Goal: Transaction & Acquisition: Book appointment/travel/reservation

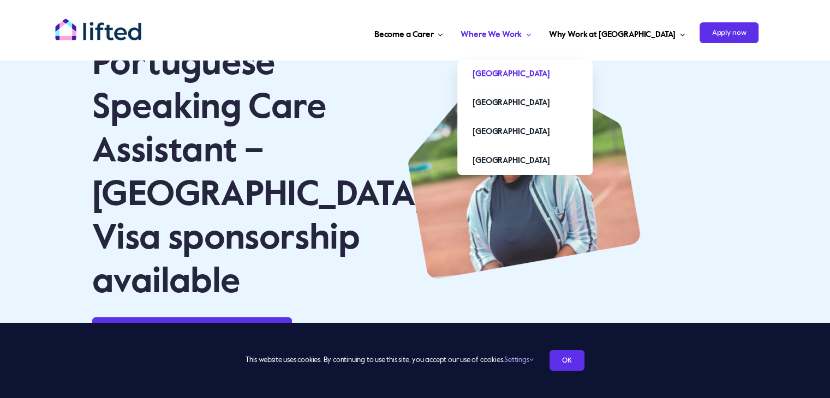
click at [550, 83] on link "[GEOGRAPHIC_DATA]" at bounding box center [524, 74] width 135 height 28
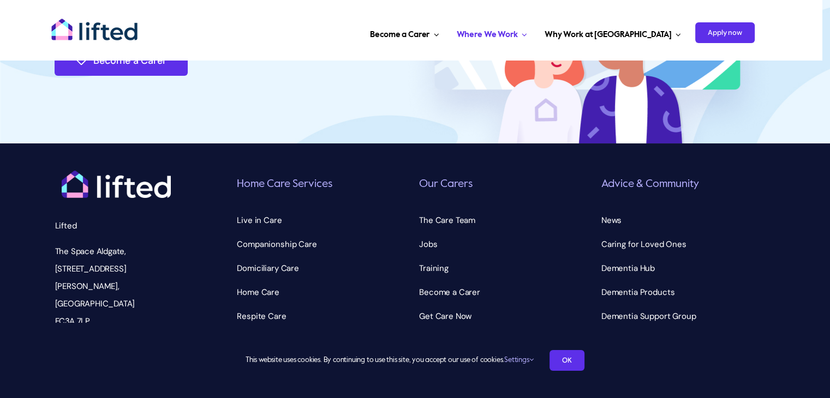
scroll to position [4137, 0]
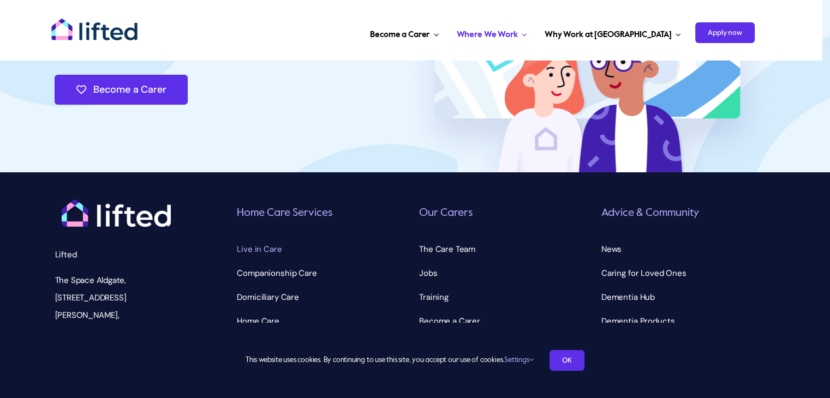
click at [262, 241] on span "Live in Care" at bounding box center [259, 249] width 45 height 17
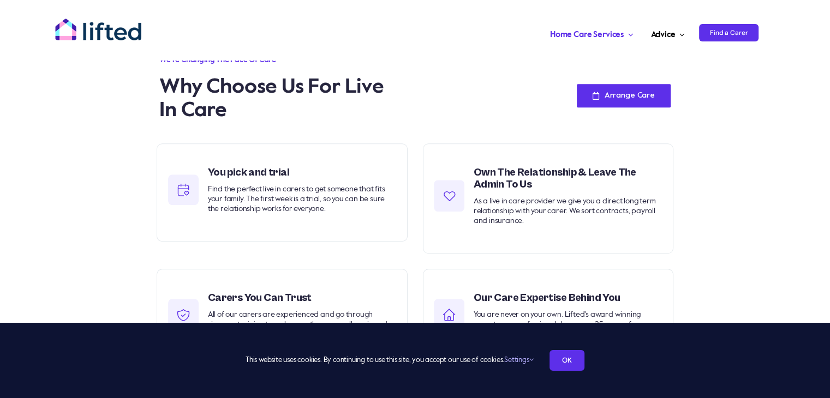
scroll to position [842, 0]
click at [604, 99] on link "Arrange Care" at bounding box center [624, 94] width 94 height 23
